Goal: Task Accomplishment & Management: Use online tool/utility

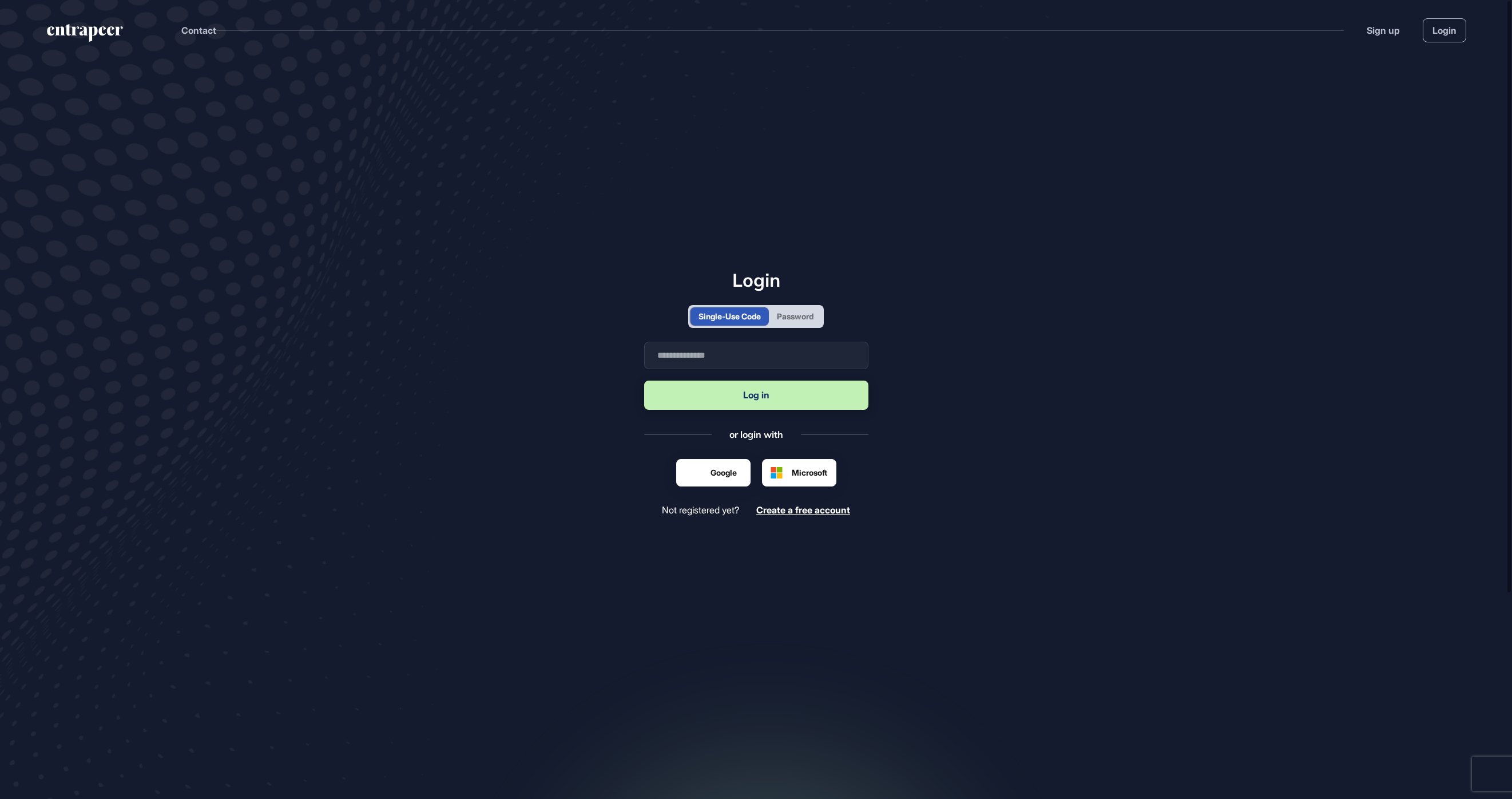
scroll to position [1, 1]
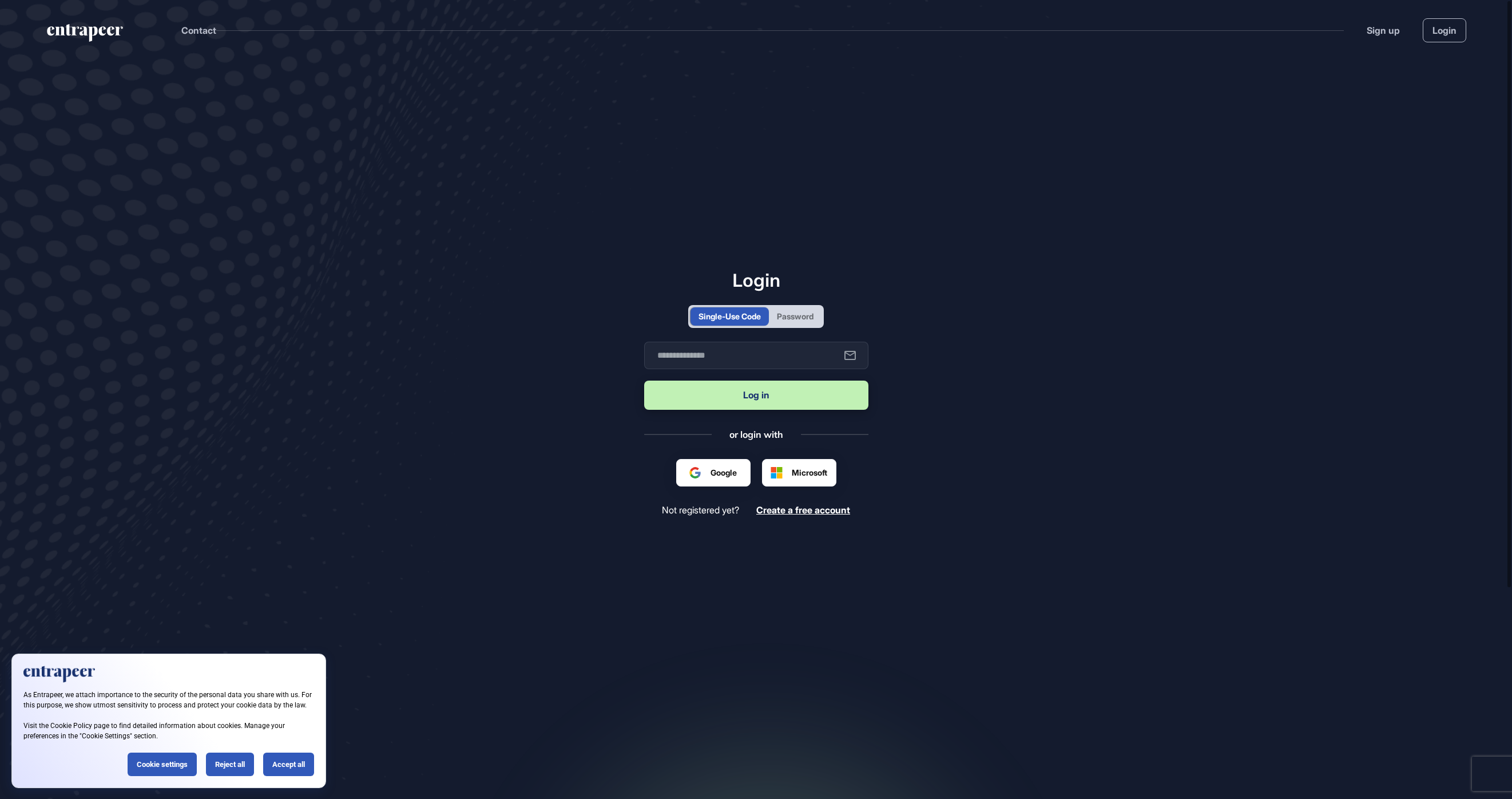
click at [819, 318] on div "Password" at bounding box center [795, 316] width 53 height 19
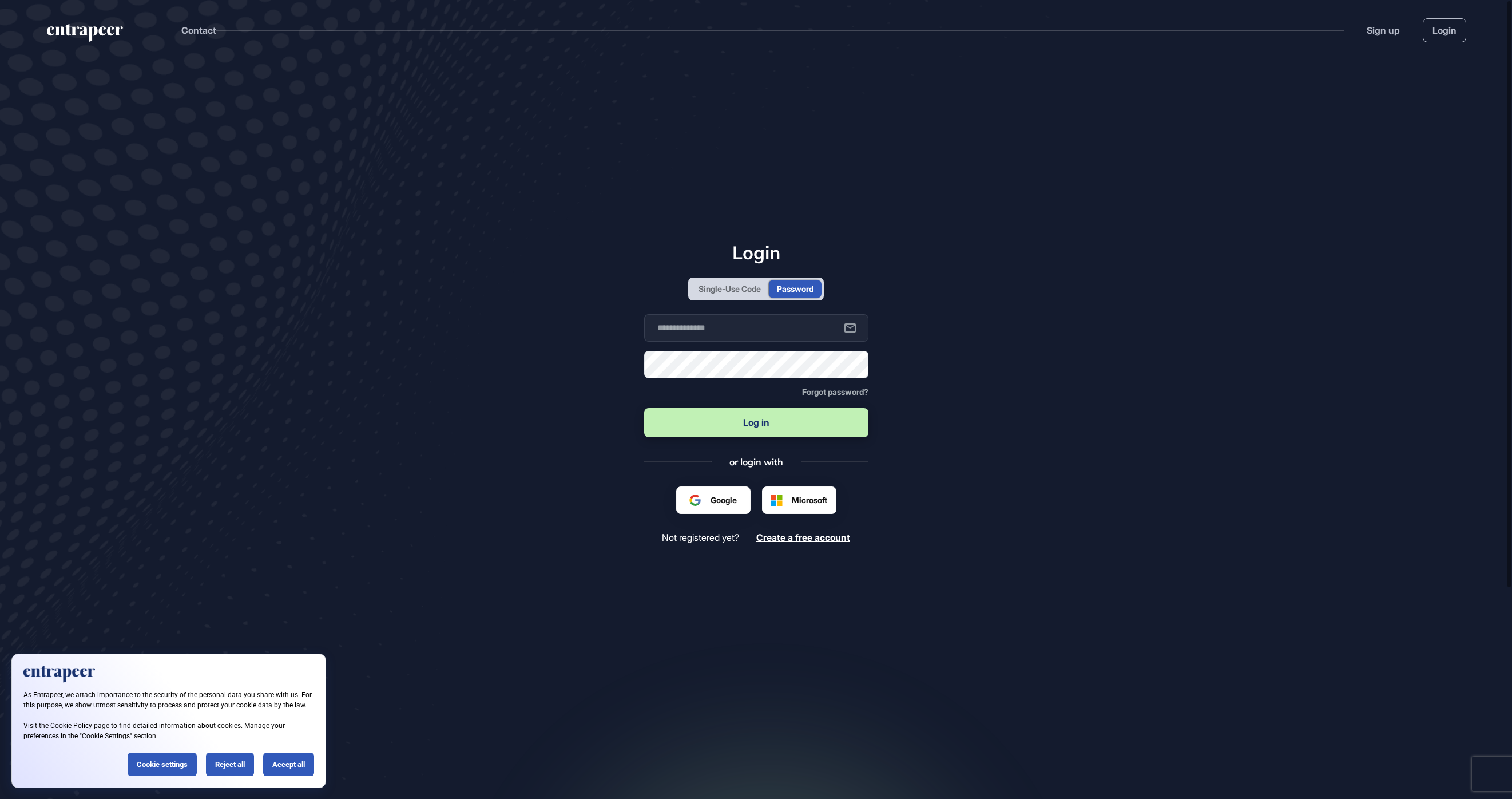
scroll to position [0, 0]
click at [771, 340] on input "text" at bounding box center [756, 328] width 224 height 28
type input "**********"
click at [753, 429] on button "Log in" at bounding box center [756, 423] width 224 height 29
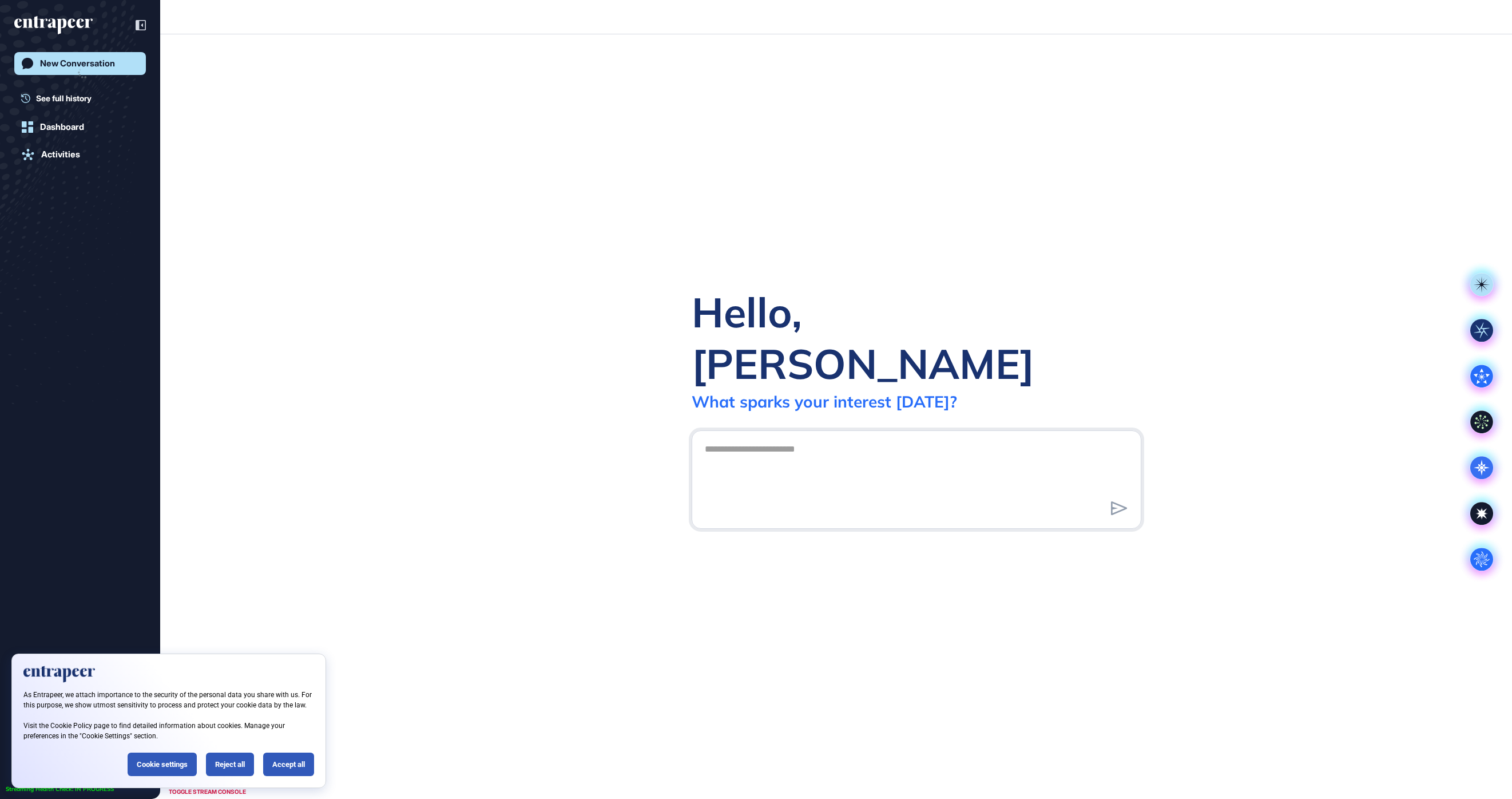
scroll to position [1, 1]
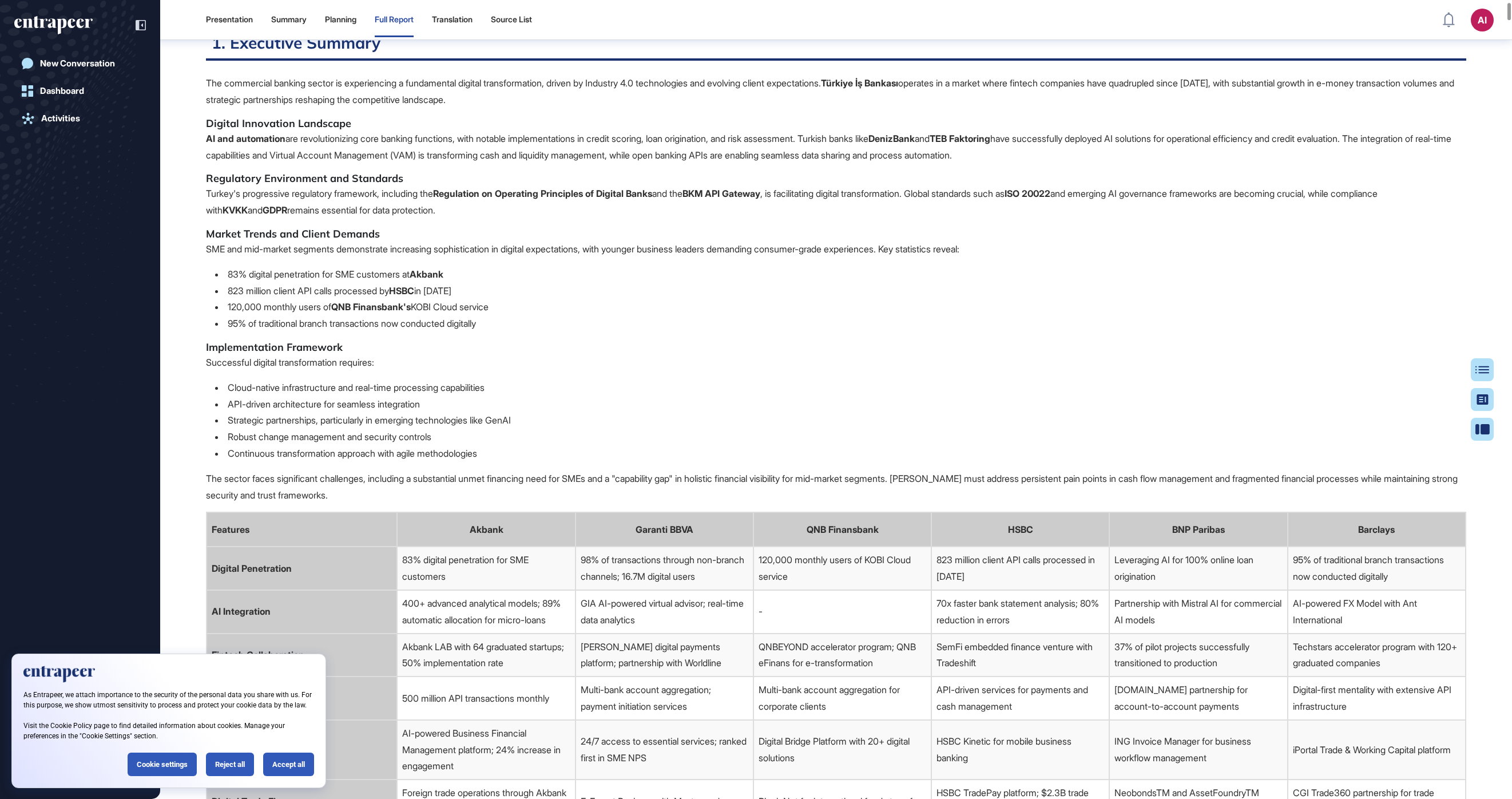
scroll to position [265, 0]
